Goal: Information Seeking & Learning: Find specific fact

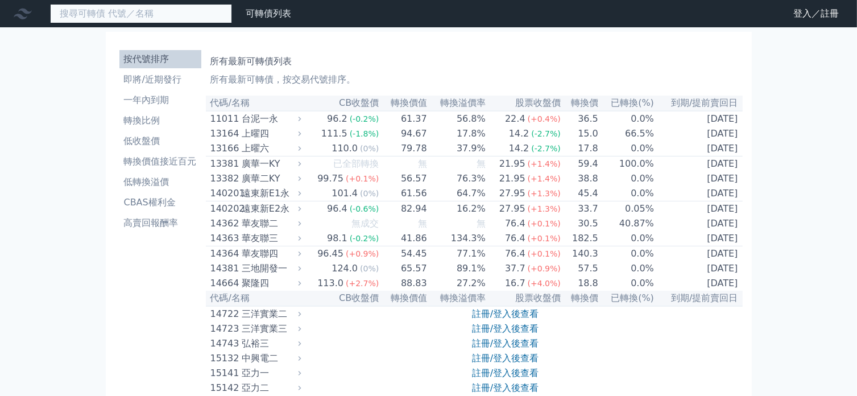
click at [159, 19] on input at bounding box center [141, 13] width 182 height 19
click at [162, 13] on input at bounding box center [141, 13] width 182 height 19
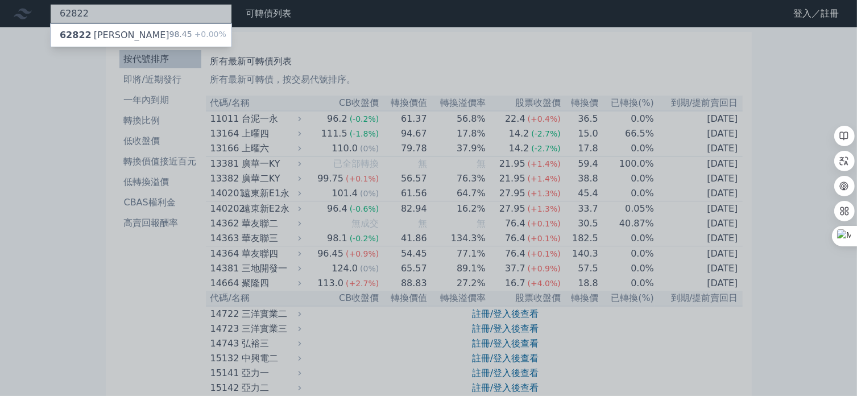
type input "62822"
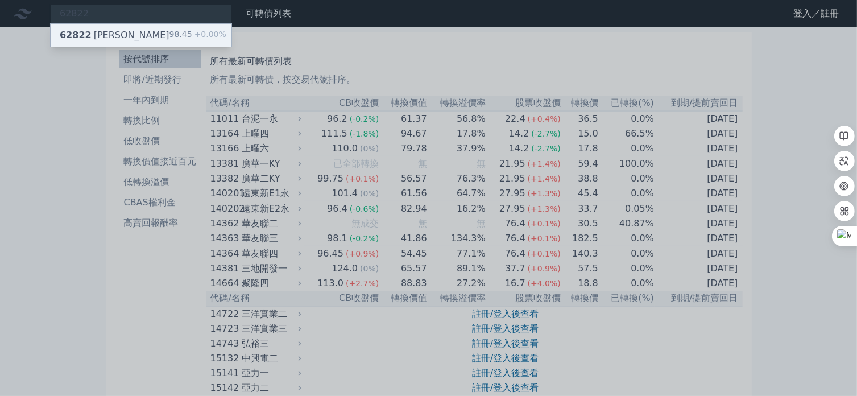
click at [161, 32] on div "62822 [PERSON_NAME] 98.45 +0.00%" at bounding box center [141, 35] width 181 height 23
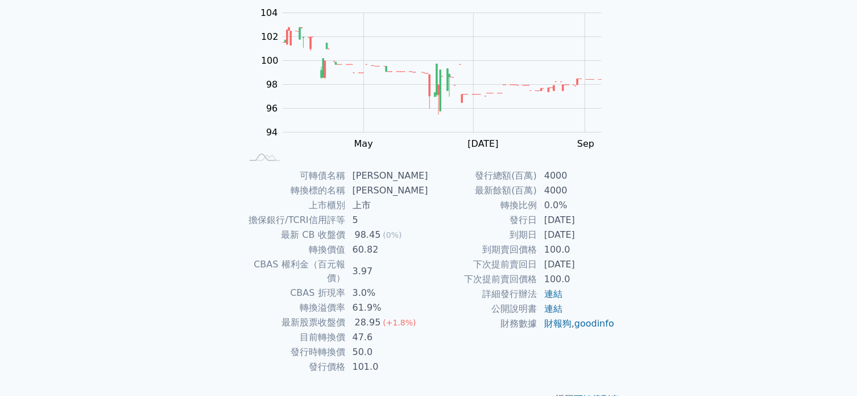
scroll to position [131, 0]
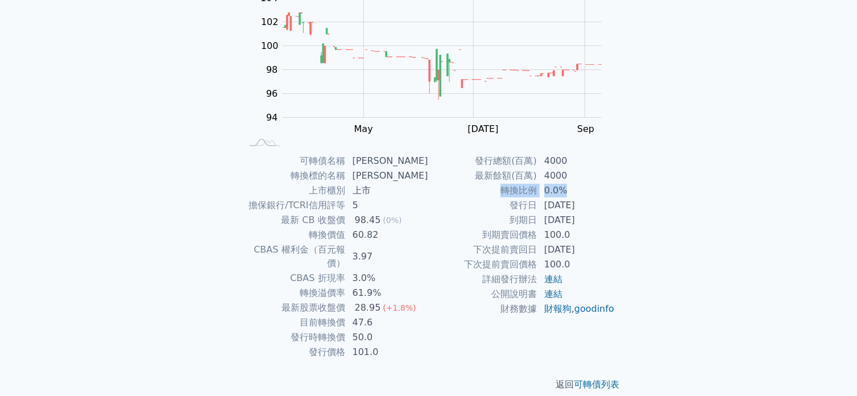
drag, startPoint x: 500, startPoint y: 185, endPoint x: 570, endPoint y: 190, distance: 70.1
click at [570, 190] on tr "轉換比例 0.0%" at bounding box center [522, 190] width 186 height 15
click at [541, 206] on td "[DATE]" at bounding box center [576, 205] width 78 height 15
